Goal: Find contact information: Find contact information

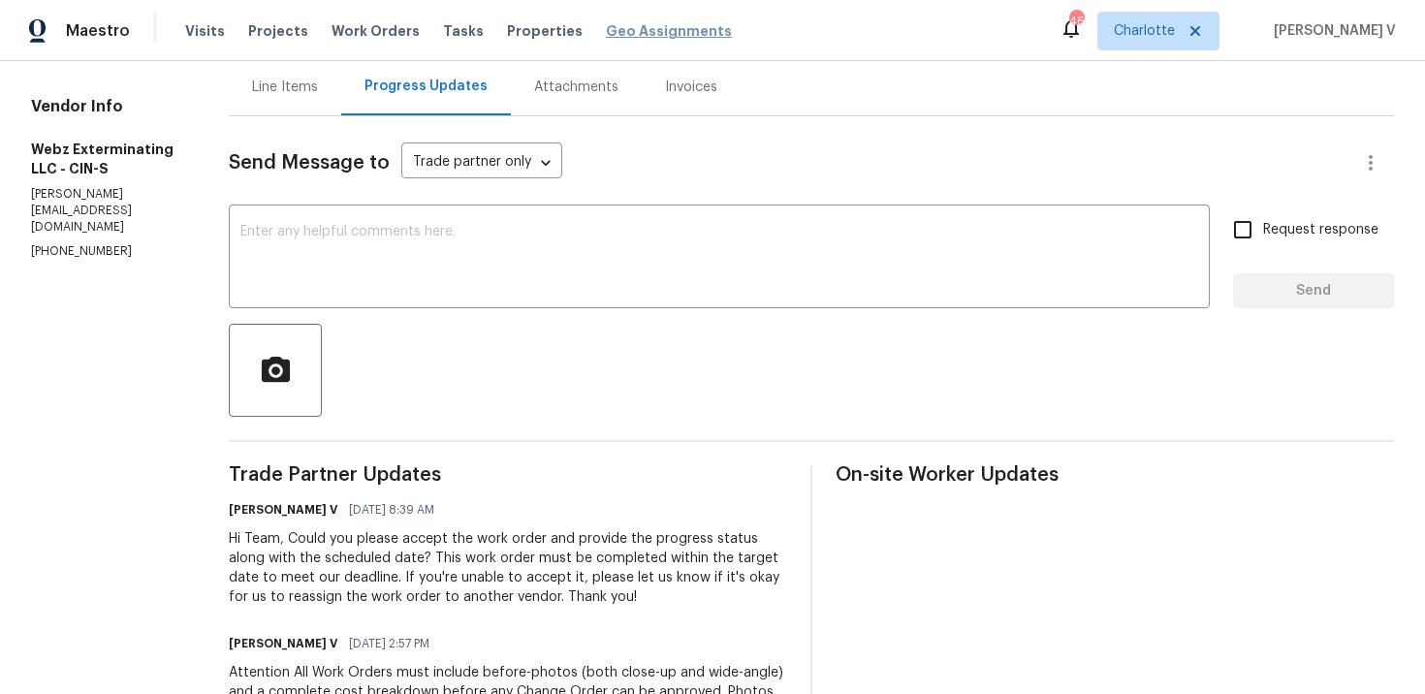
scroll to position [212, 0]
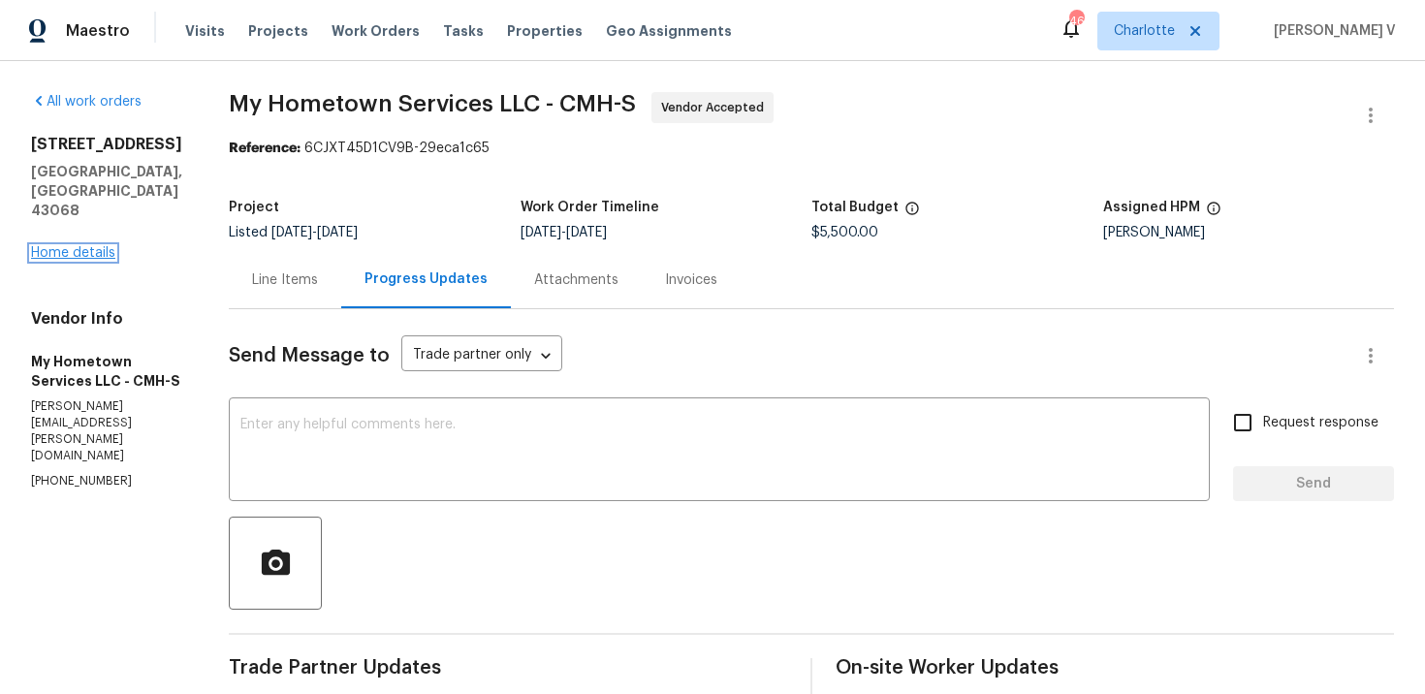
click at [82, 257] on link "Home details" at bounding box center [73, 253] width 84 height 14
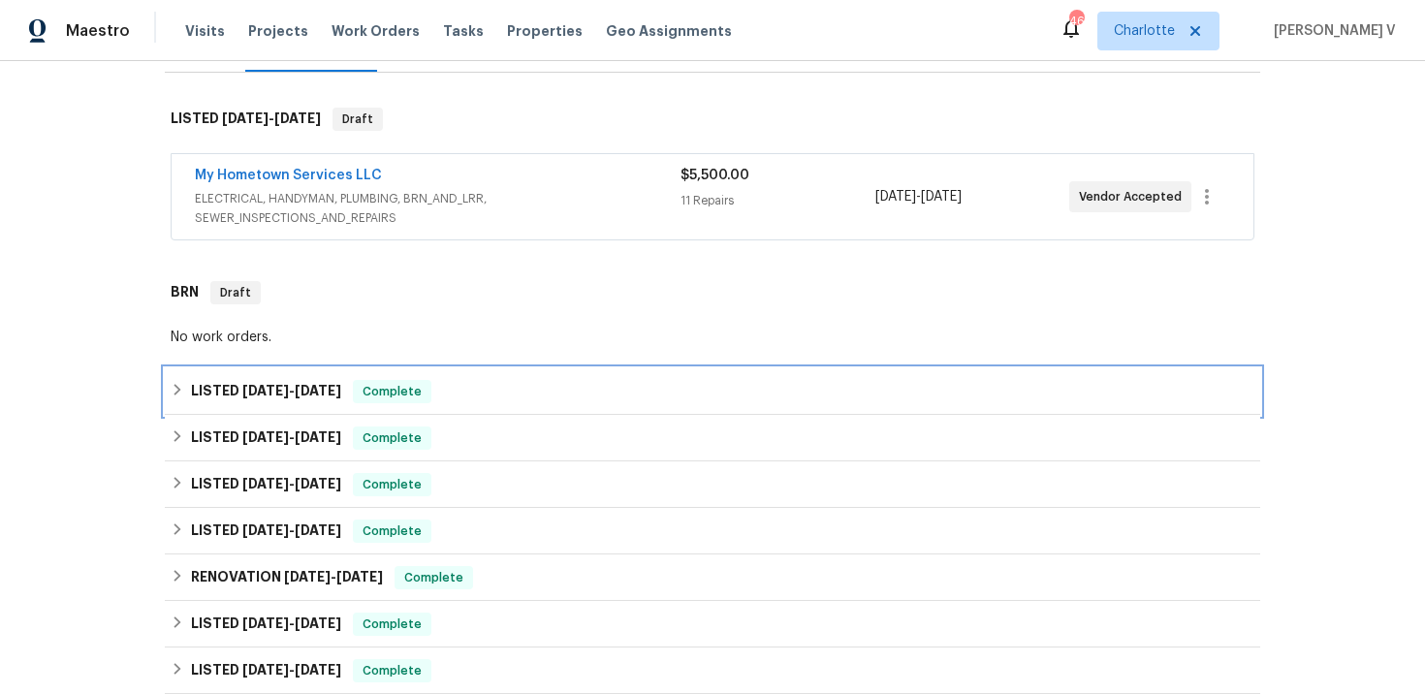
click at [424, 391] on span "Complete" at bounding box center [392, 391] width 75 height 19
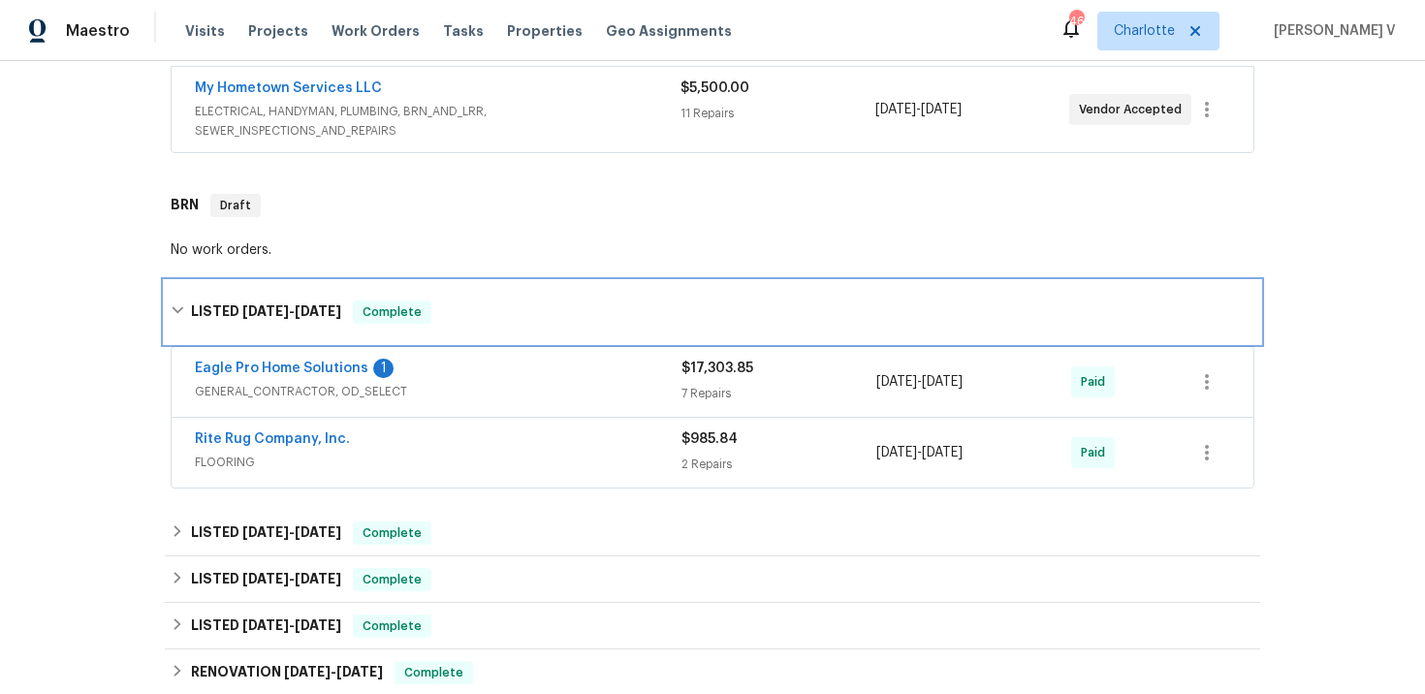
scroll to position [391, 0]
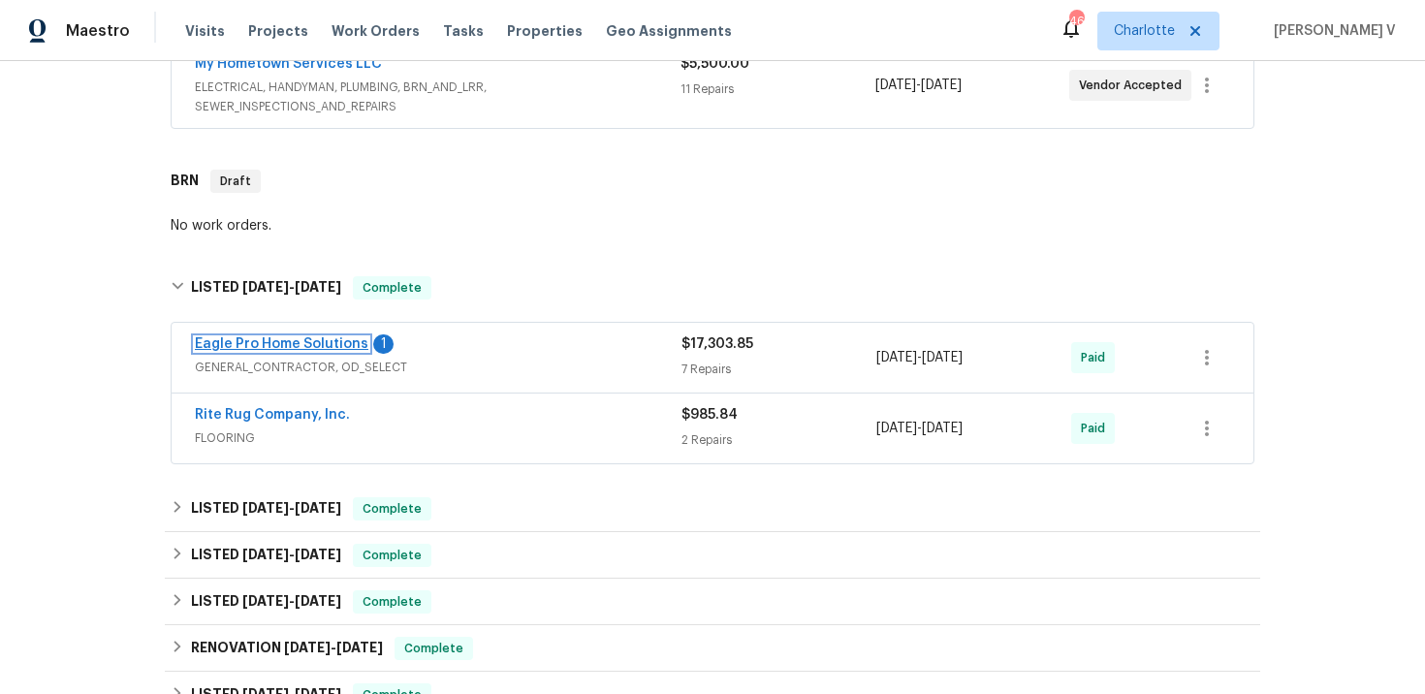
click at [315, 337] on link "Eagle Pro Home Solutions" at bounding box center [282, 344] width 174 height 14
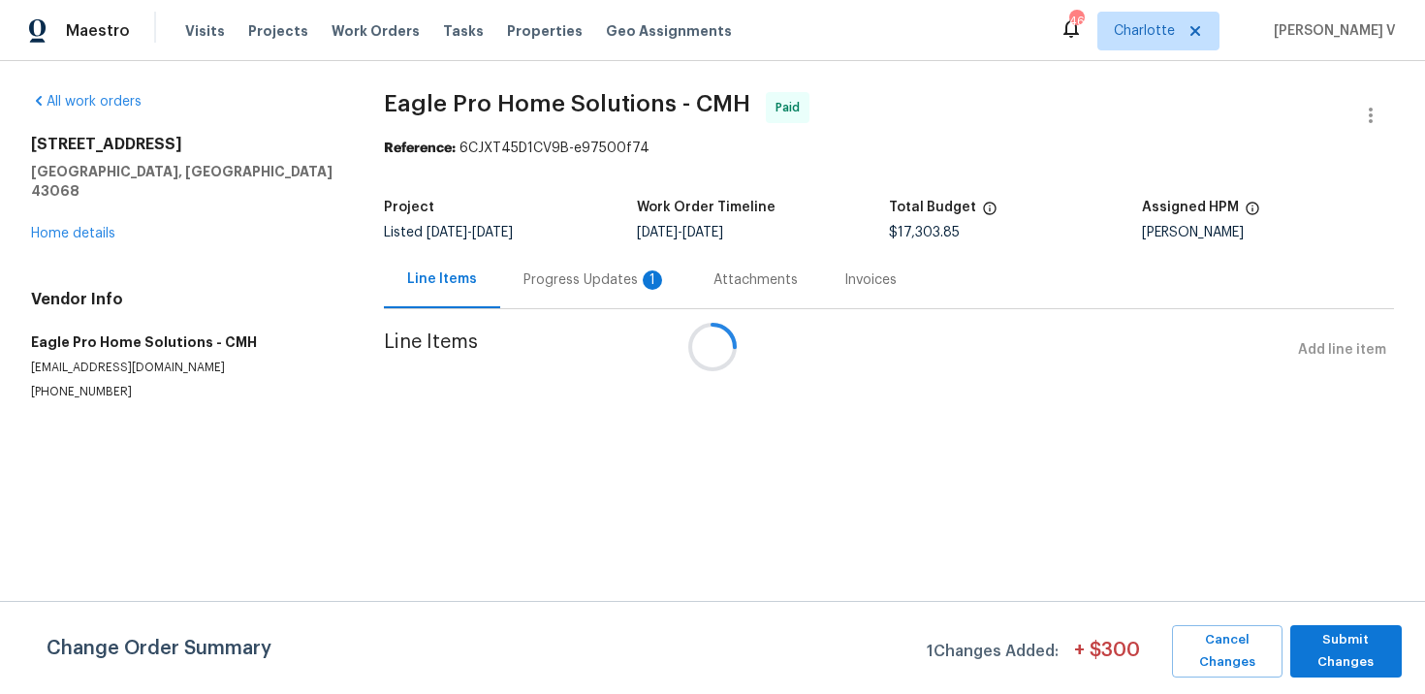
click at [525, 297] on div at bounding box center [712, 347] width 1425 height 694
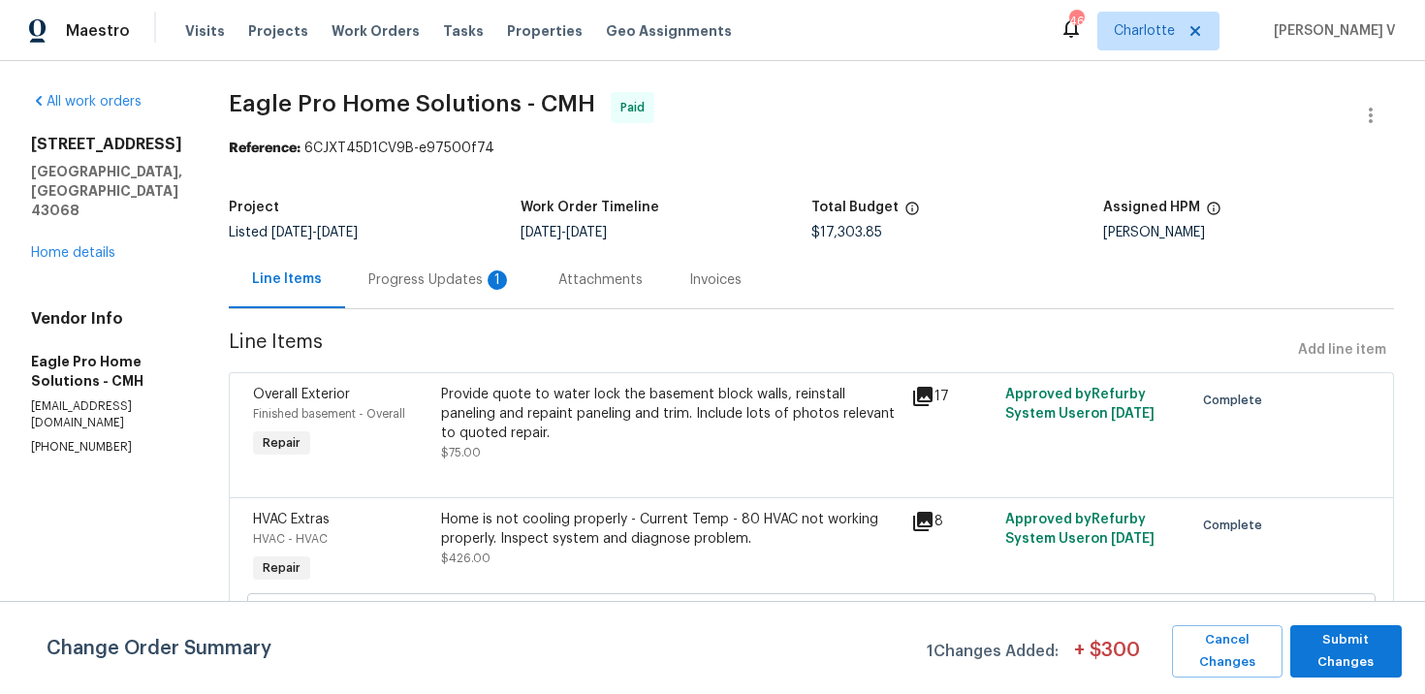
click at [531, 293] on div "Progress Updates 1" at bounding box center [440, 279] width 190 height 57
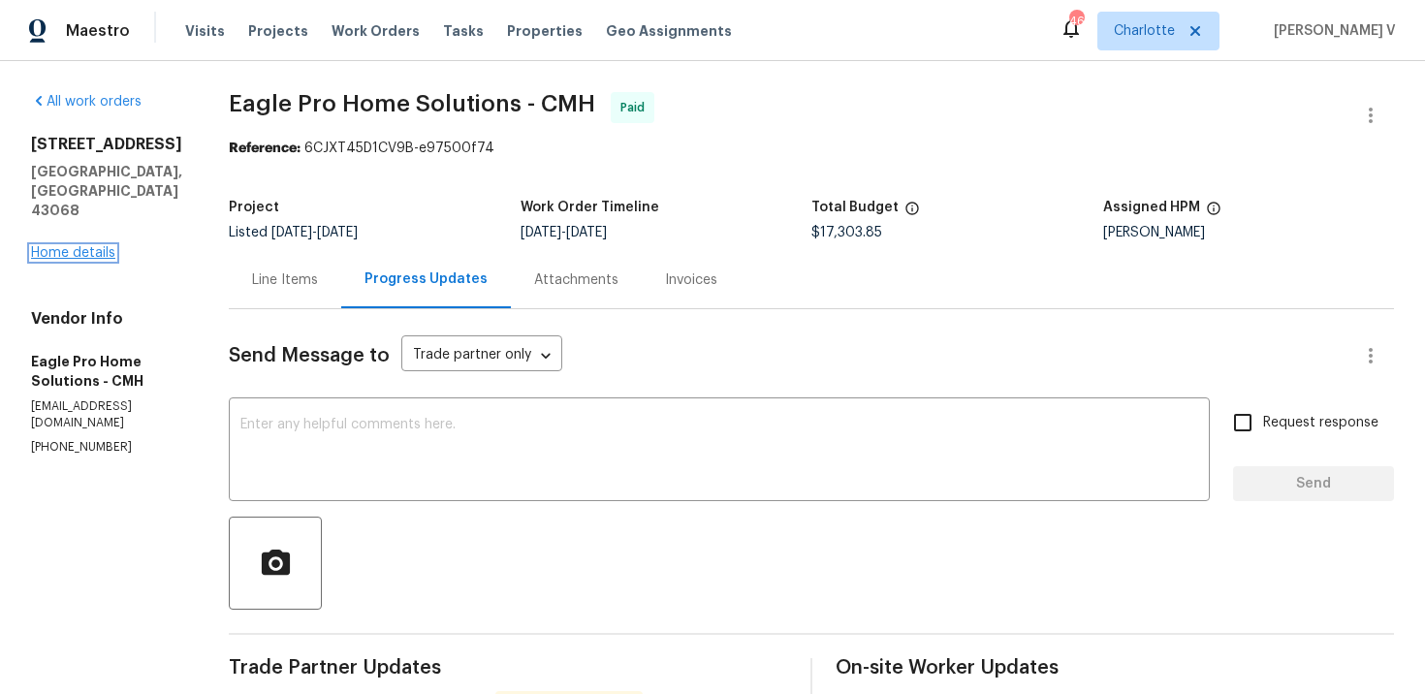
click at [106, 246] on link "Home details" at bounding box center [73, 253] width 84 height 14
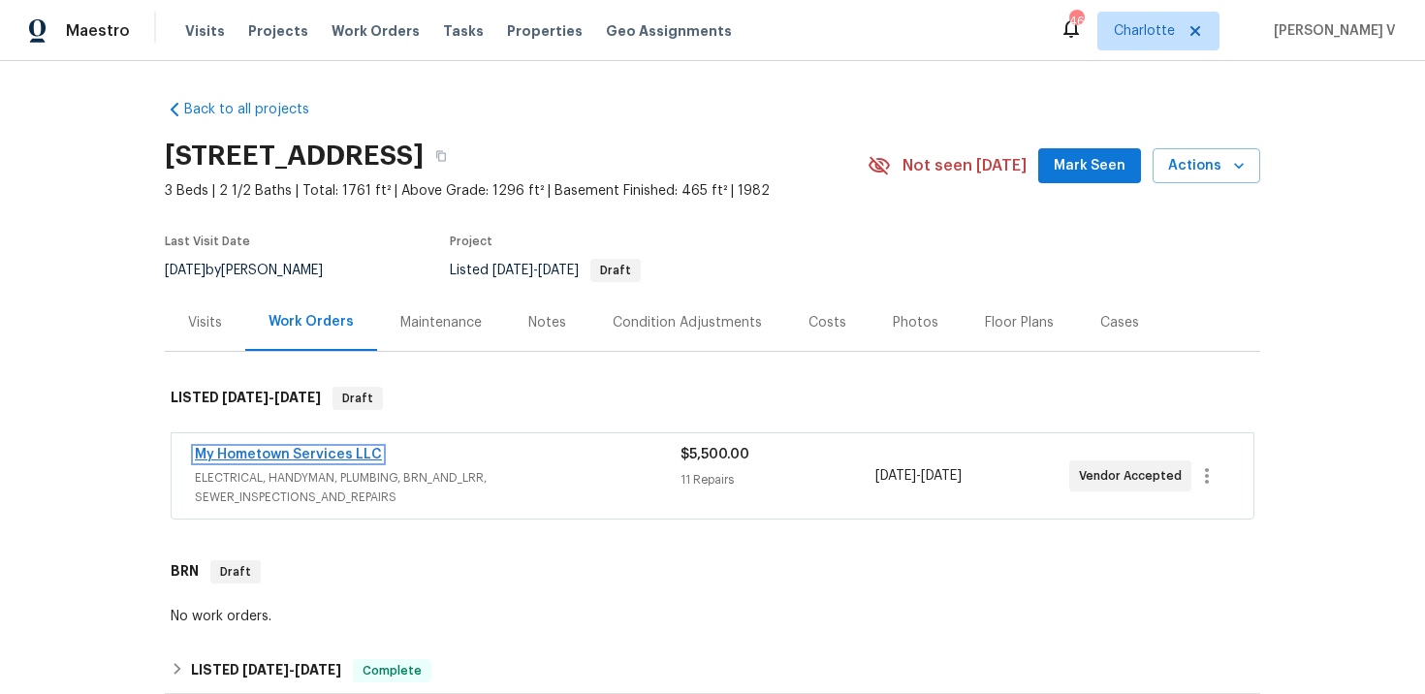
click at [223, 456] on link "My Hometown Services LLC" at bounding box center [288, 455] width 187 height 14
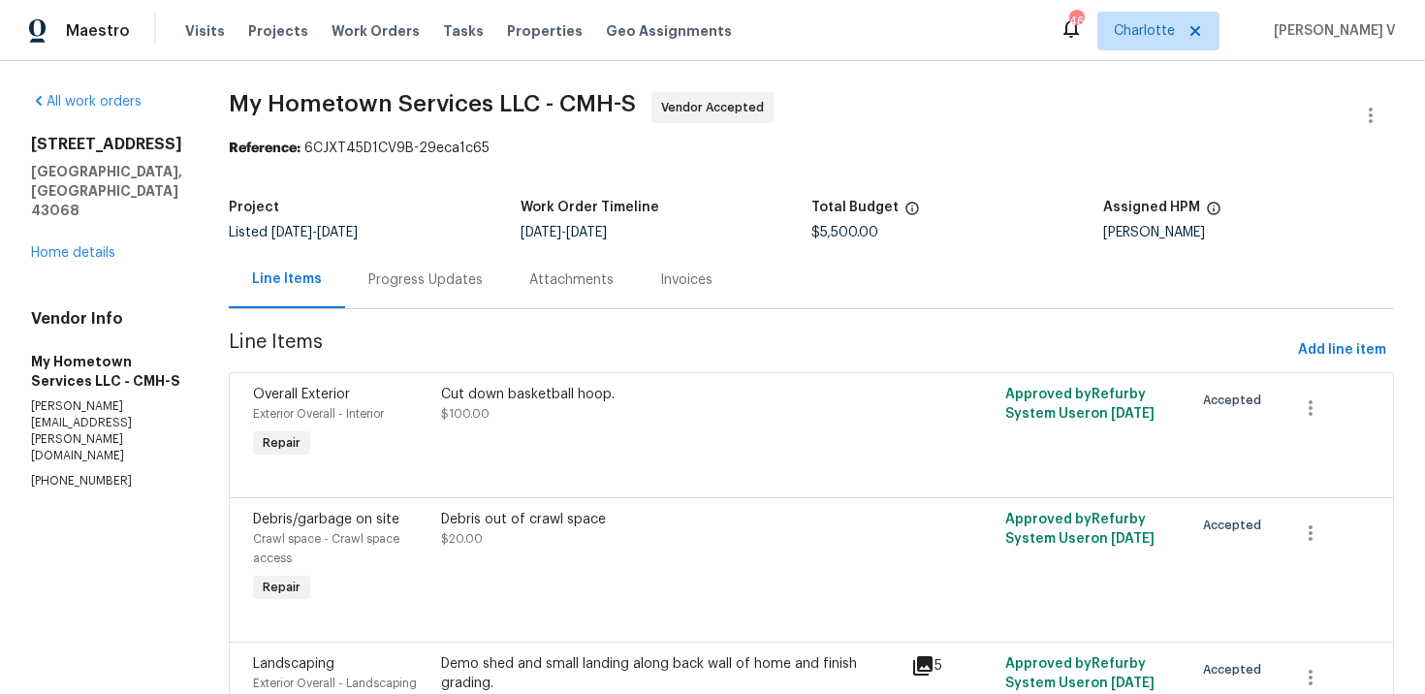
click at [453, 255] on div "Progress Updates" at bounding box center [425, 279] width 161 height 57
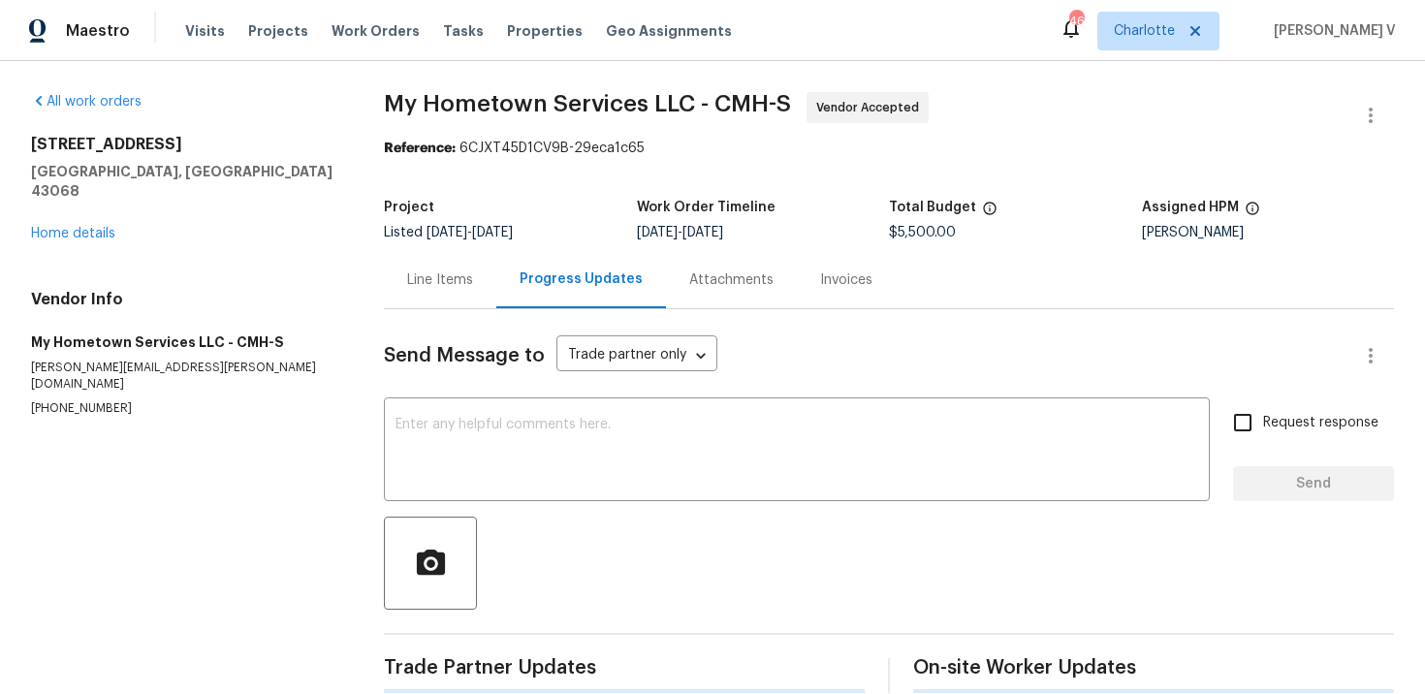
click at [104, 352] on h5 "My Hometown Services LLC - CMH-S" at bounding box center [184, 342] width 306 height 19
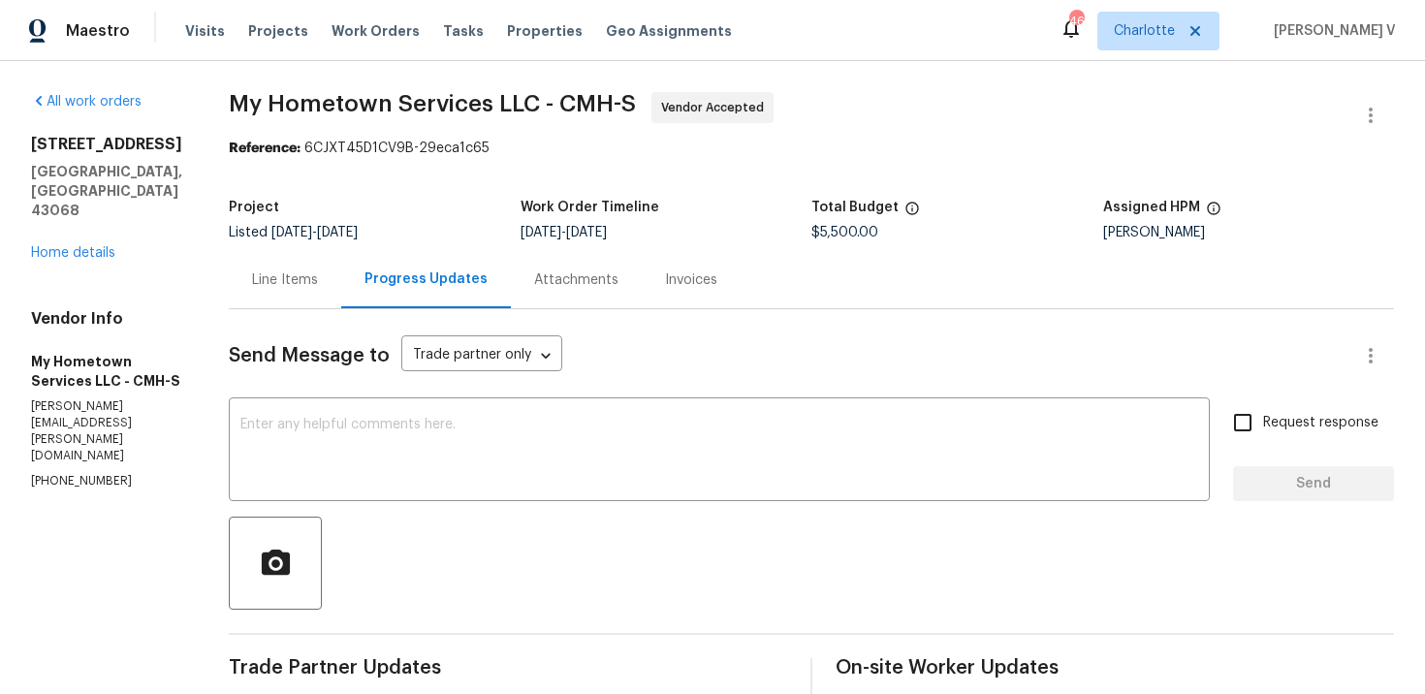
click at [104, 370] on h5 "My Hometown Services LLC - CMH-S" at bounding box center [106, 371] width 151 height 39
click at [102, 473] on p "(740) 785-6913" at bounding box center [106, 481] width 151 height 16
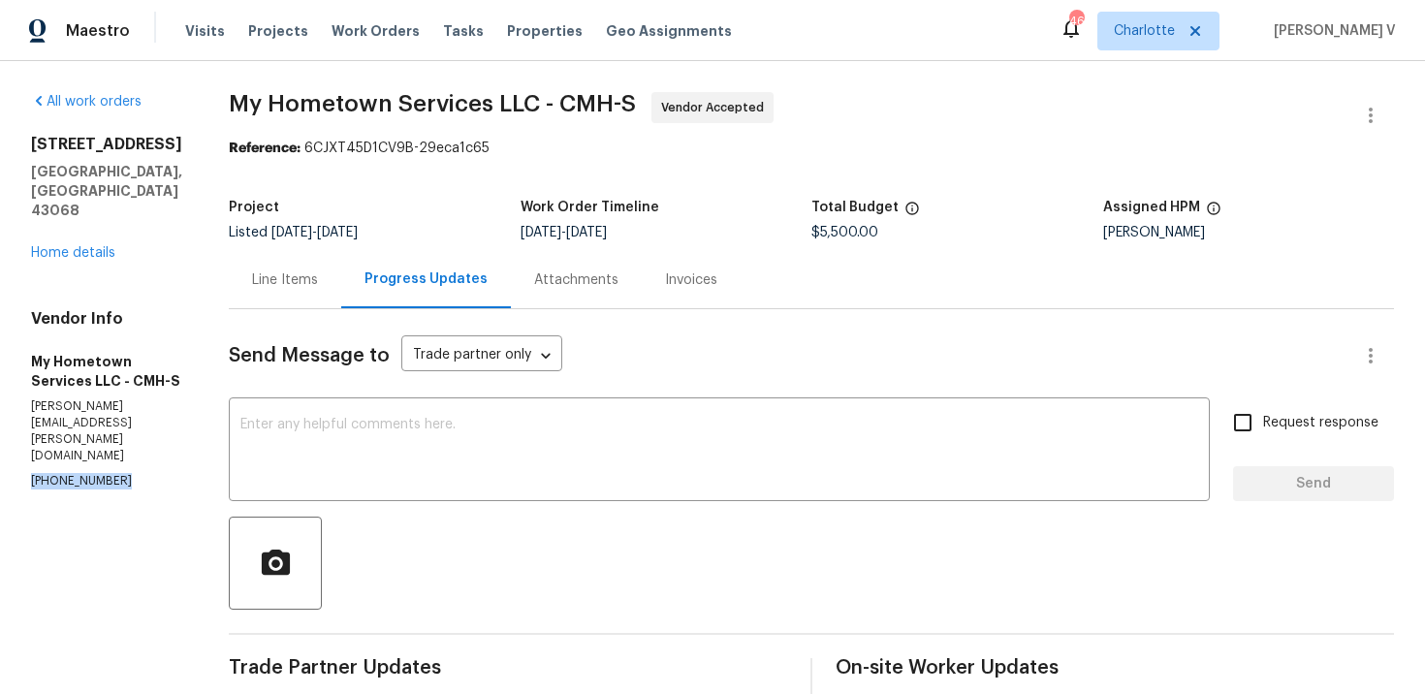
click at [102, 473] on p "(740) 785-6913" at bounding box center [106, 481] width 151 height 16
copy p "(740) 785-6913"
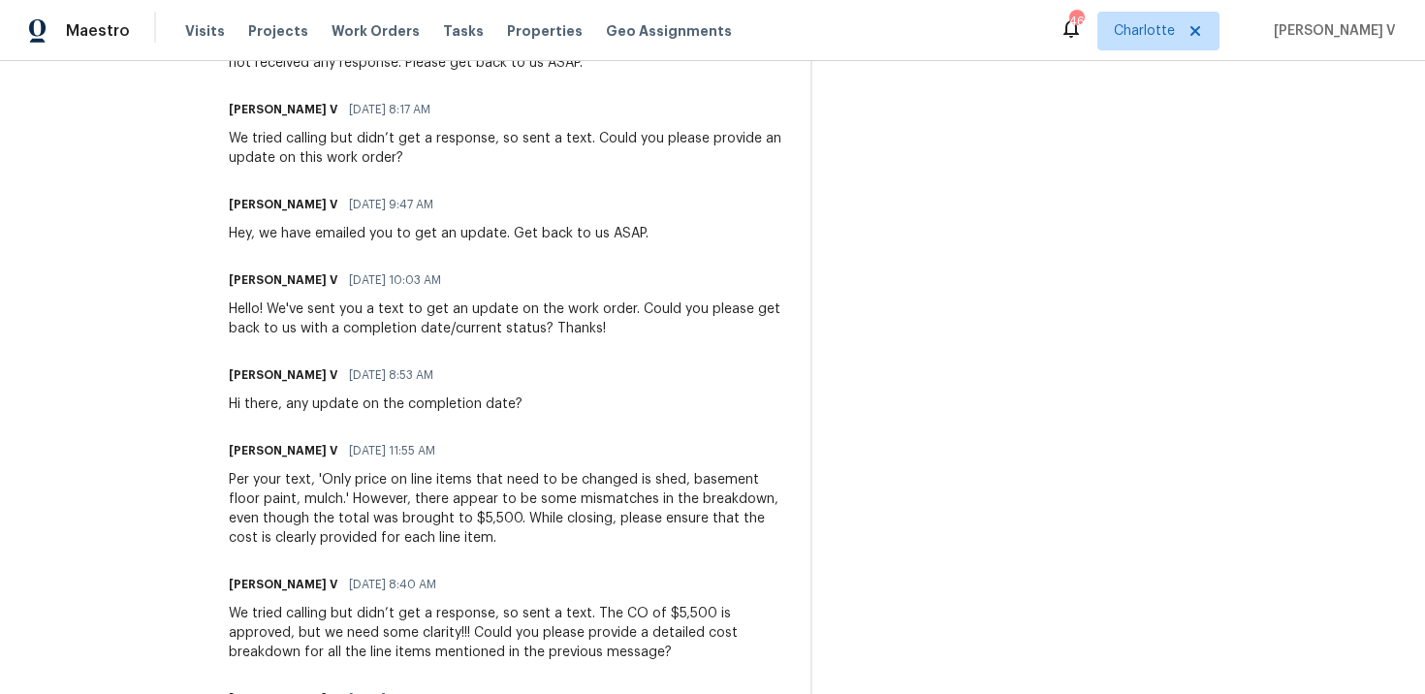
scroll to position [572, 0]
